Goal: Task Accomplishment & Management: Complete application form

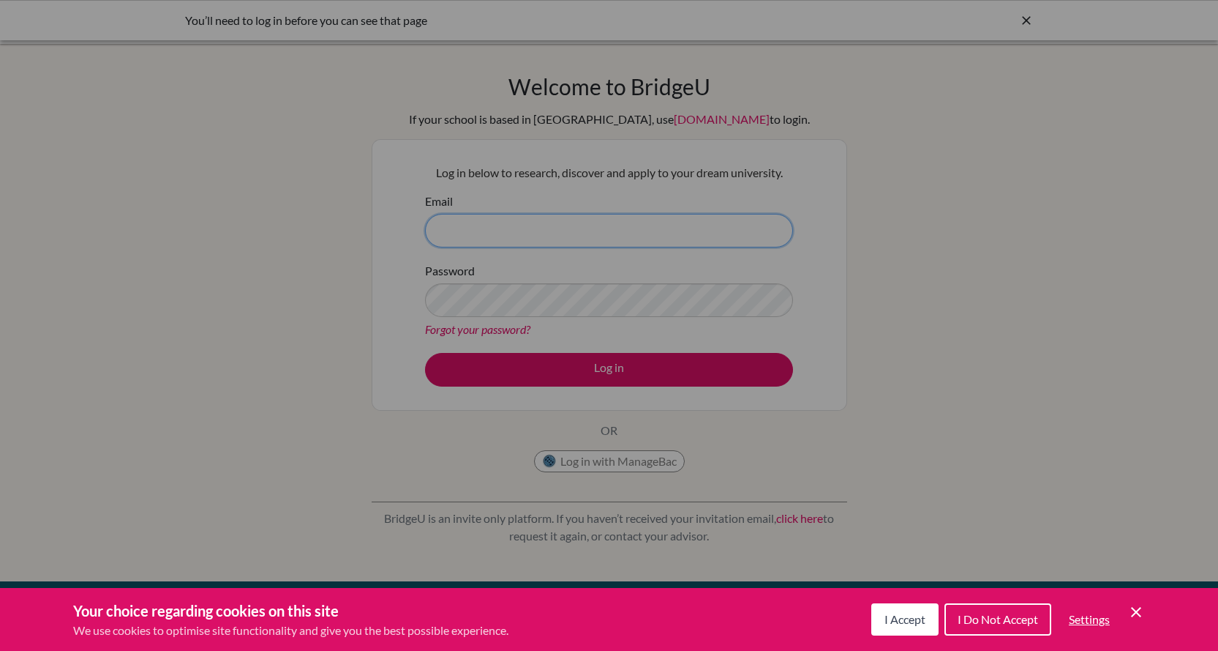
type input "bsahin@tedankara.k12.tr"
click at [921, 618] on span "I Accept" at bounding box center [905, 619] width 41 height 14
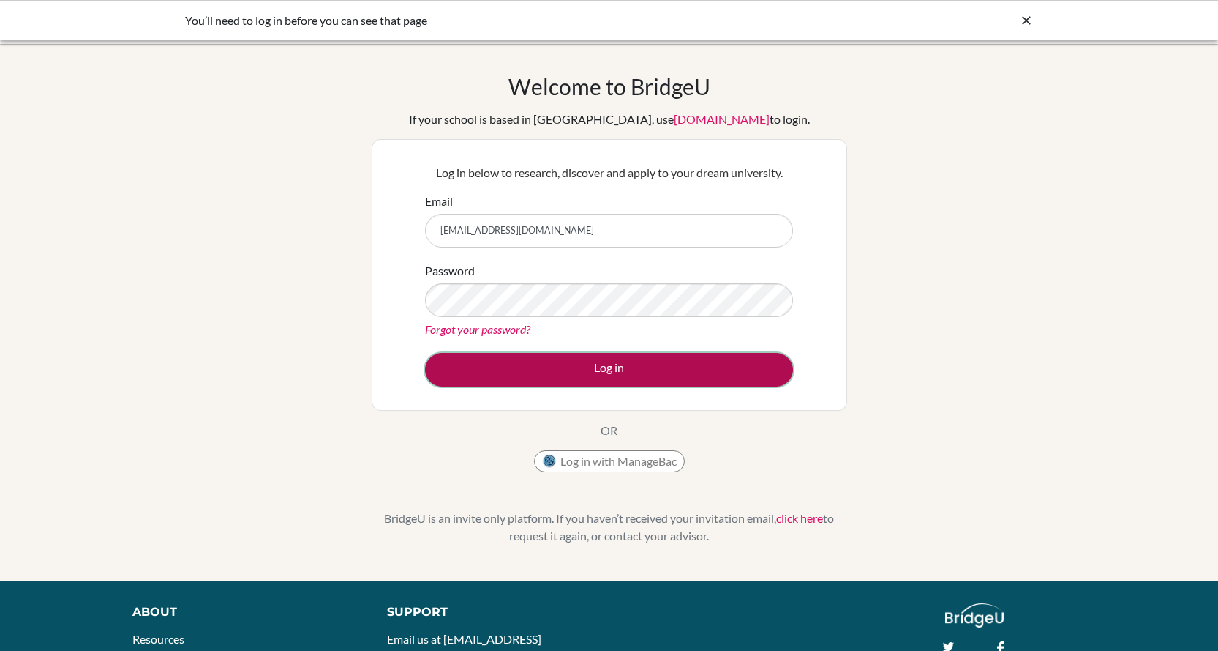
click at [594, 370] on button "Log in" at bounding box center [609, 370] width 368 height 34
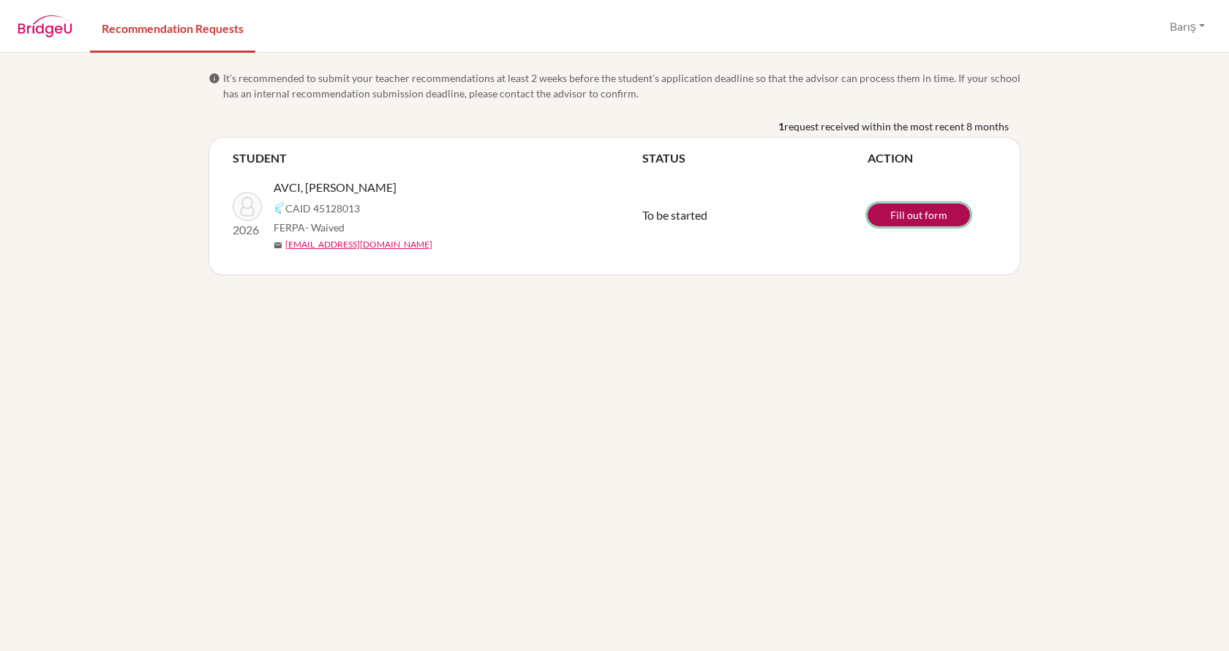
click at [896, 218] on link "Fill out form" at bounding box center [919, 214] width 102 height 23
click at [670, 216] on span "To be started" at bounding box center [675, 215] width 65 height 14
click at [930, 220] on link "Fill out form" at bounding box center [919, 214] width 102 height 23
